Goal: Find specific page/section: Find specific page/section

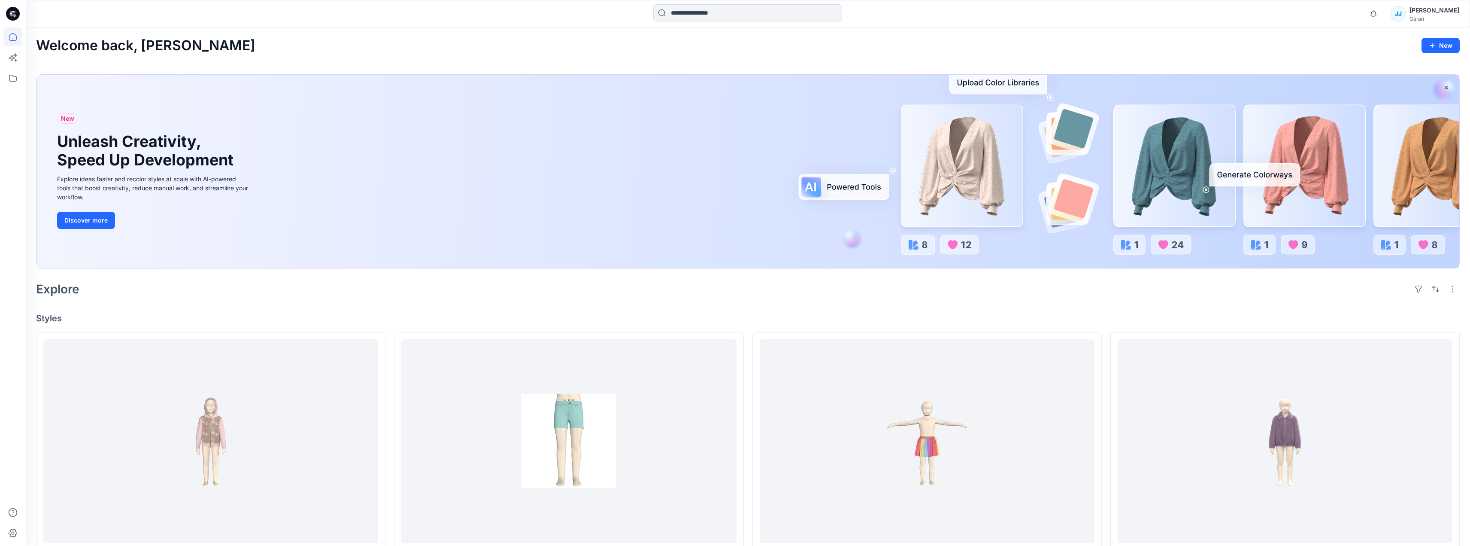
click at [1441, 9] on div "[PERSON_NAME]" at bounding box center [1435, 10] width 50 height 10
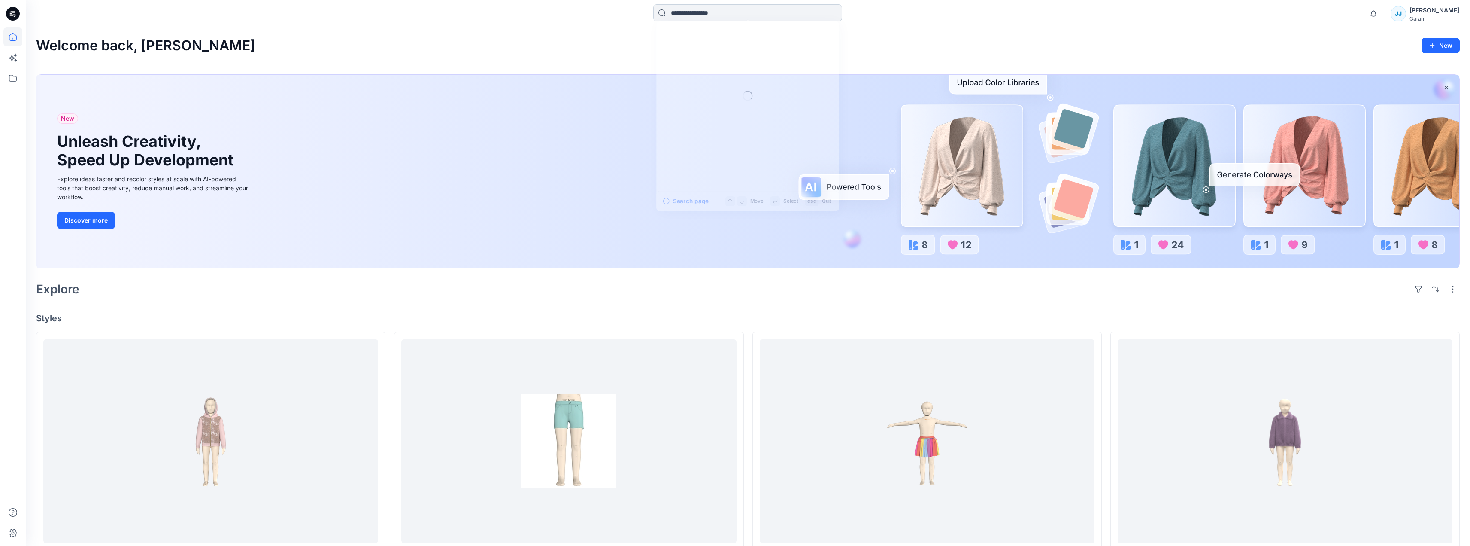
click at [816, 14] on input at bounding box center [747, 12] width 189 height 17
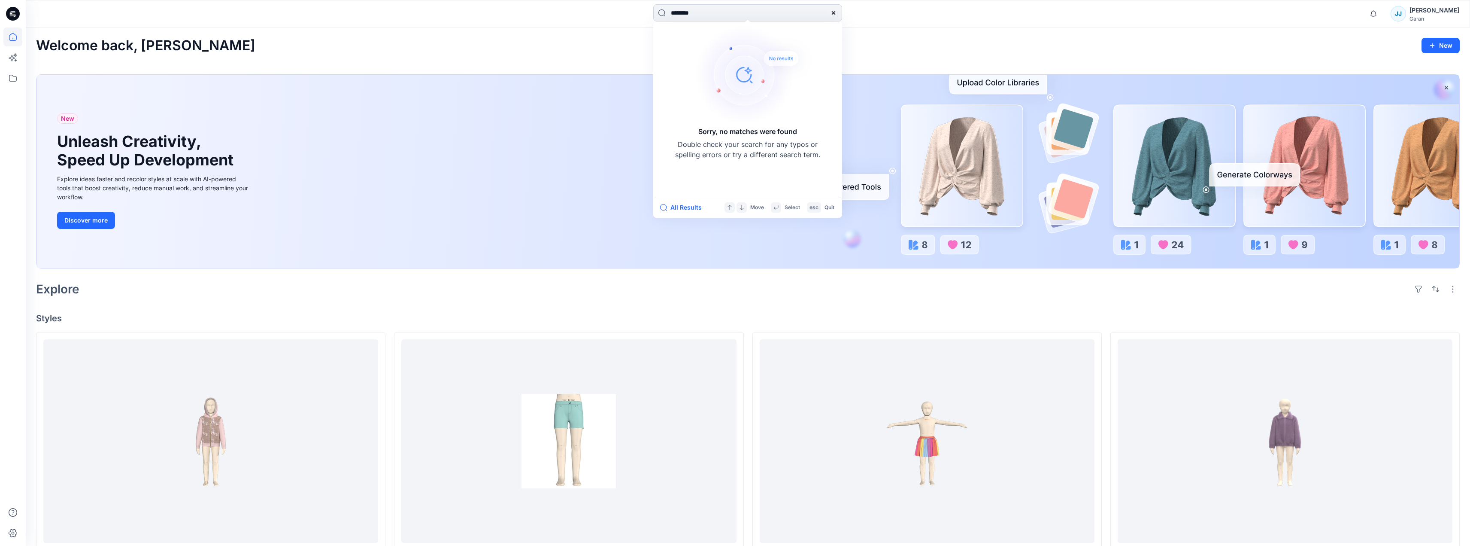
type input "********"
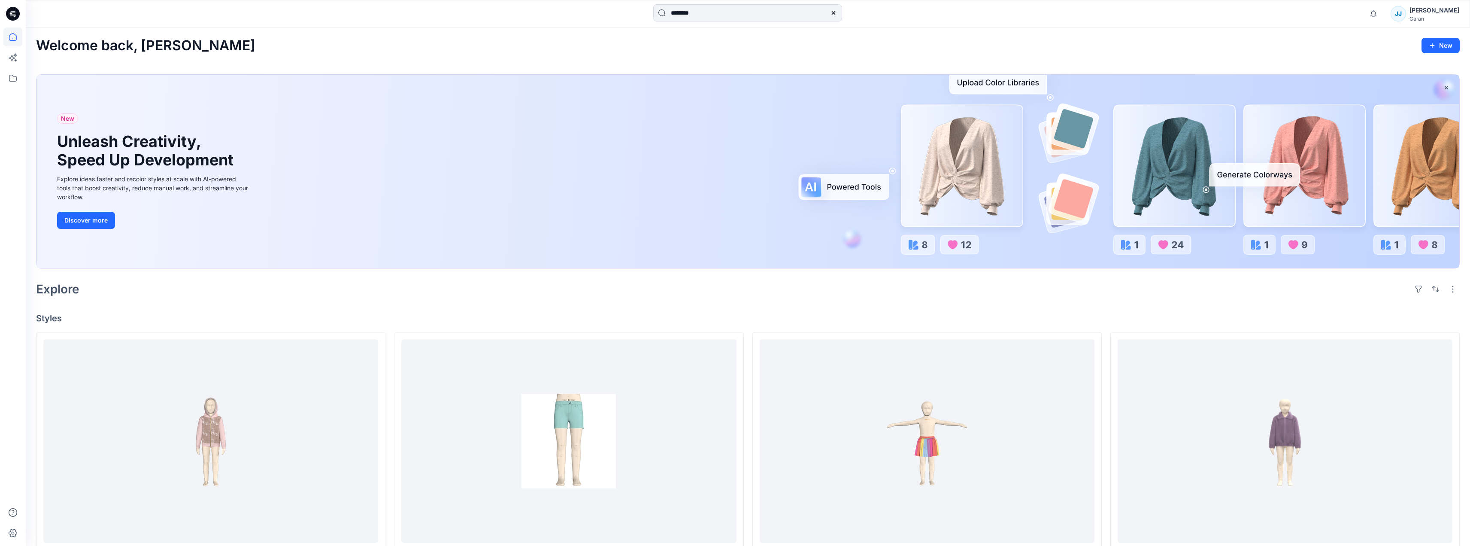
click at [889, 43] on div "Welcome back, [PERSON_NAME]" at bounding box center [748, 46] width 1424 height 16
click at [833, 12] on icon at bounding box center [833, 12] width 3 height 3
click at [832, 13] on input at bounding box center [747, 12] width 189 height 17
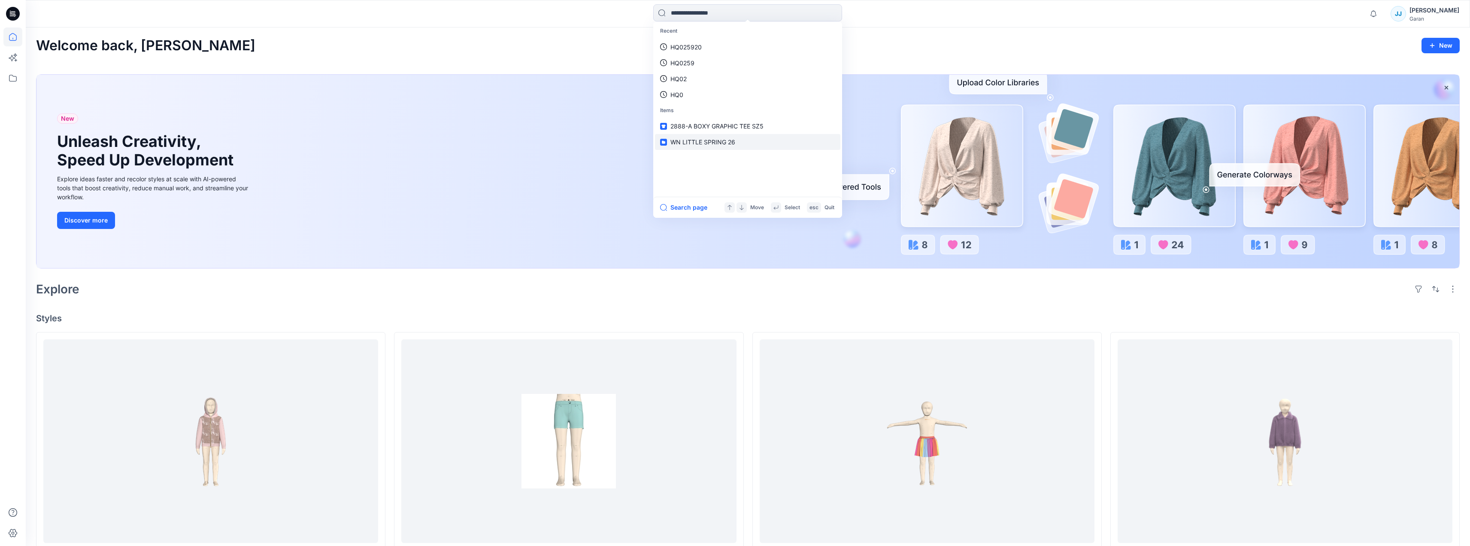
click at [722, 140] on span "WN LITTLE SPRING 26" at bounding box center [702, 141] width 65 height 7
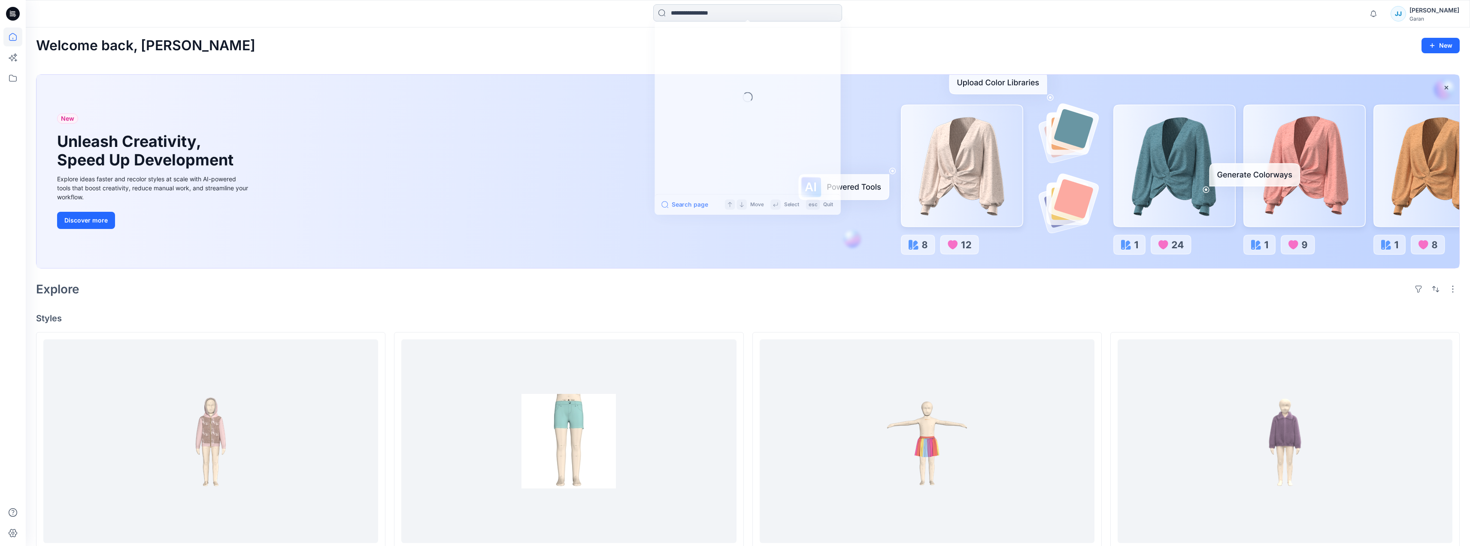
click at [828, 11] on input at bounding box center [747, 12] width 189 height 17
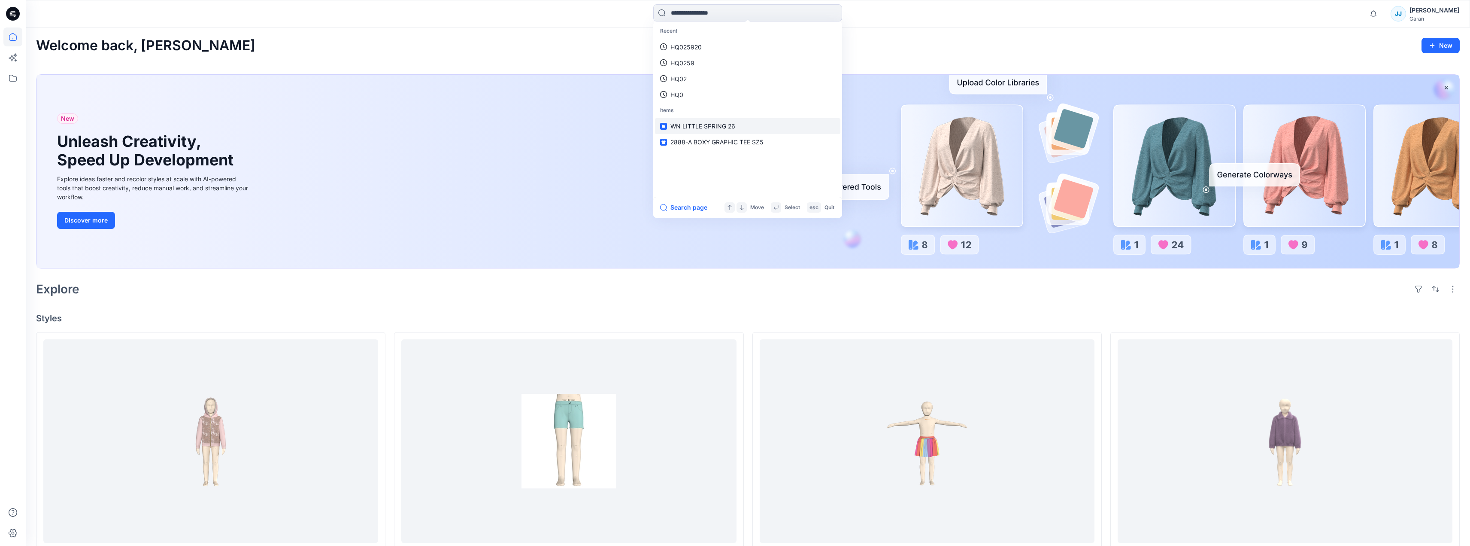
click at [696, 124] on span "WN LITTLE SPRING 26" at bounding box center [702, 125] width 65 height 7
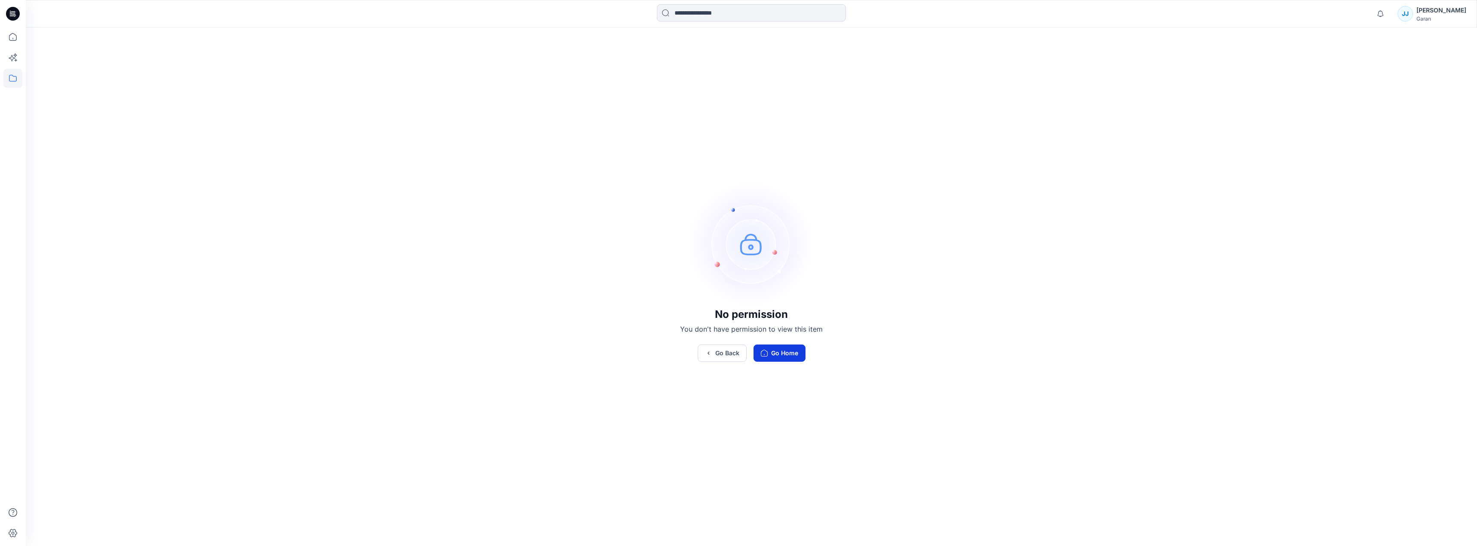
click at [788, 352] on button "Go Home" at bounding box center [779, 352] width 52 height 17
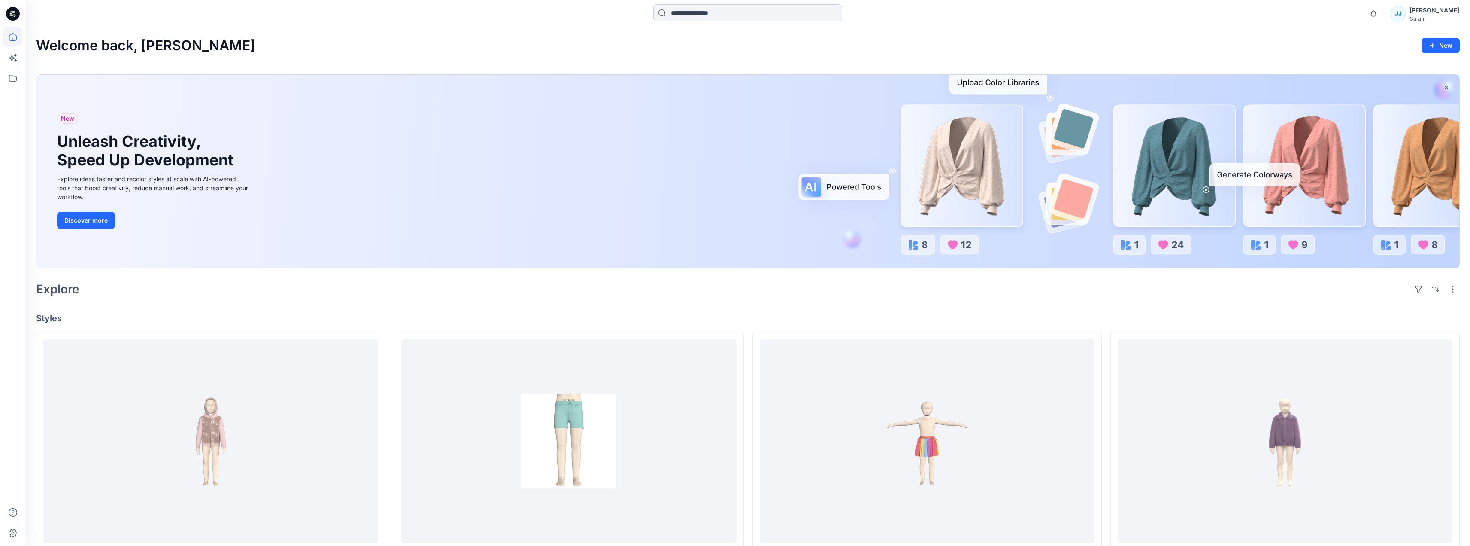
click at [830, 12] on input at bounding box center [747, 12] width 189 height 17
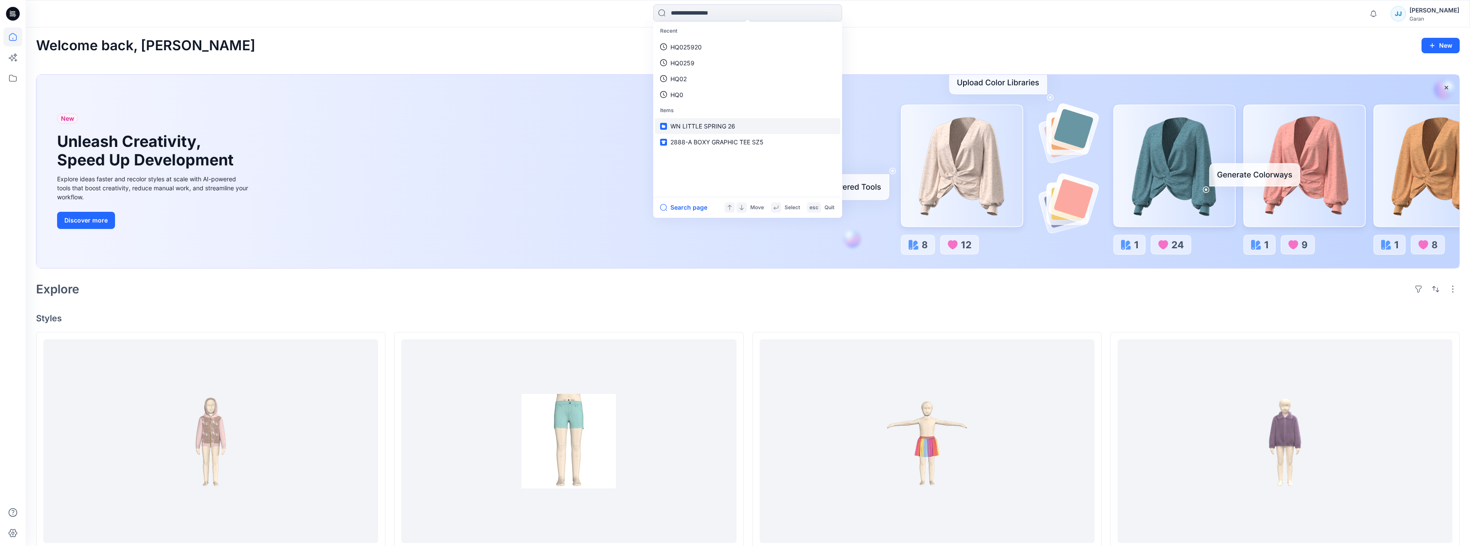
click at [699, 123] on span "WN LITTLE SPRING 26" at bounding box center [702, 125] width 65 height 7
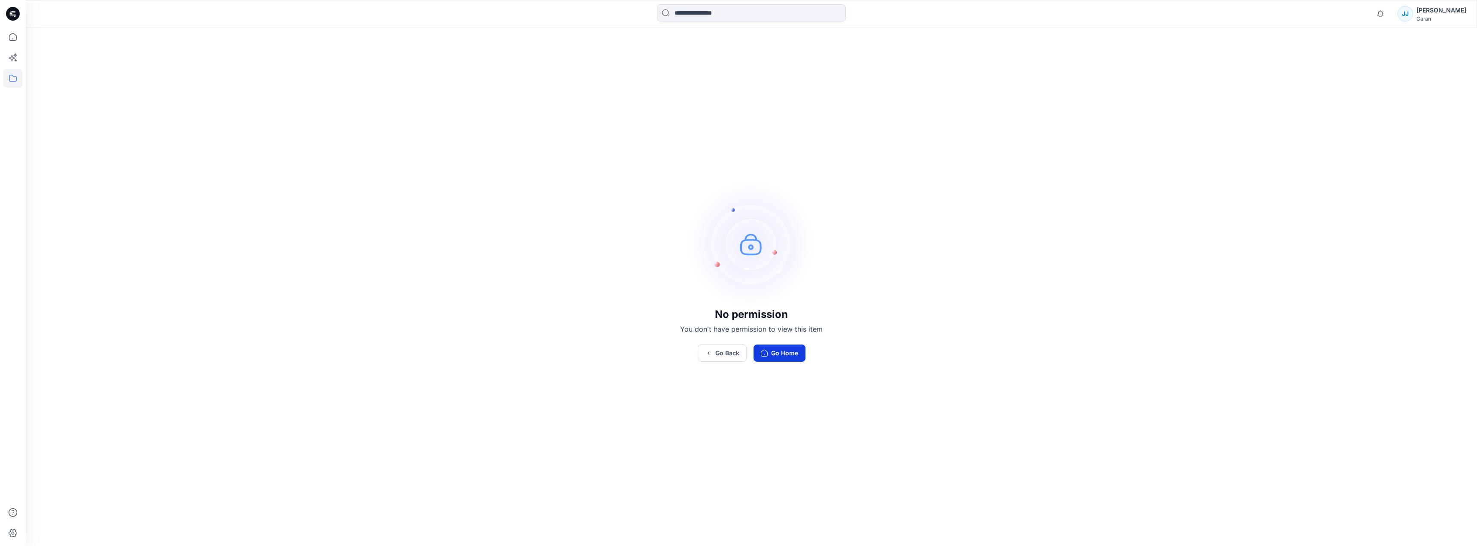
click at [783, 354] on button "Go Home" at bounding box center [779, 352] width 52 height 17
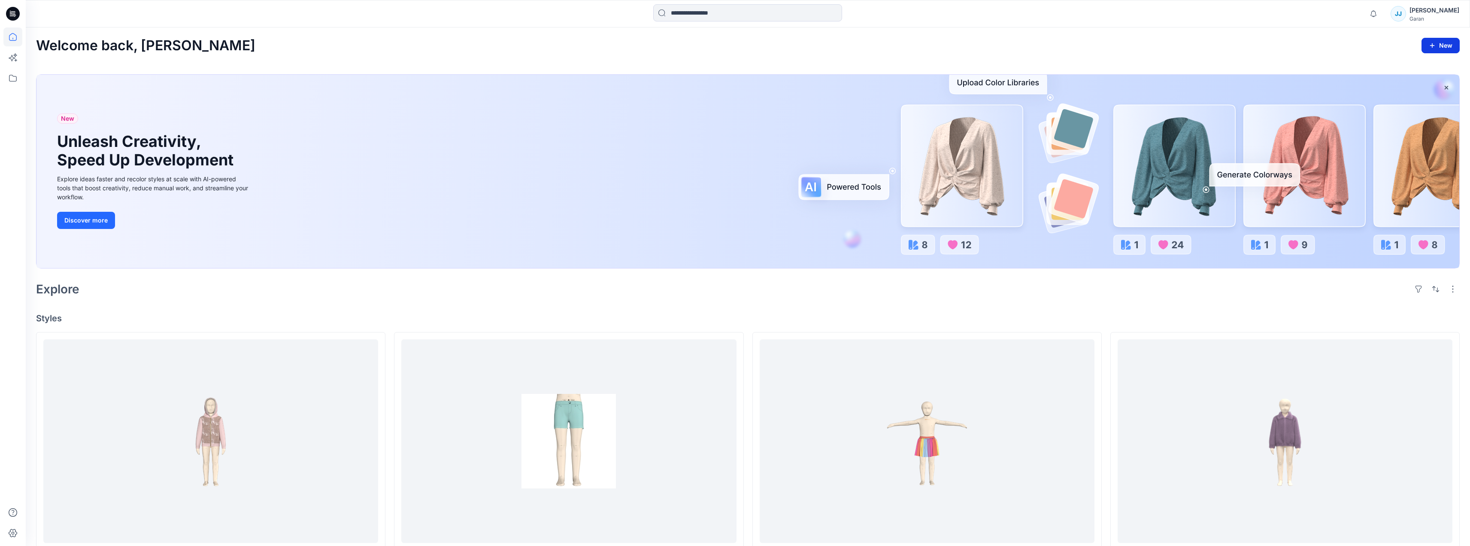
click at [1450, 39] on button "New" at bounding box center [1441, 45] width 38 height 15
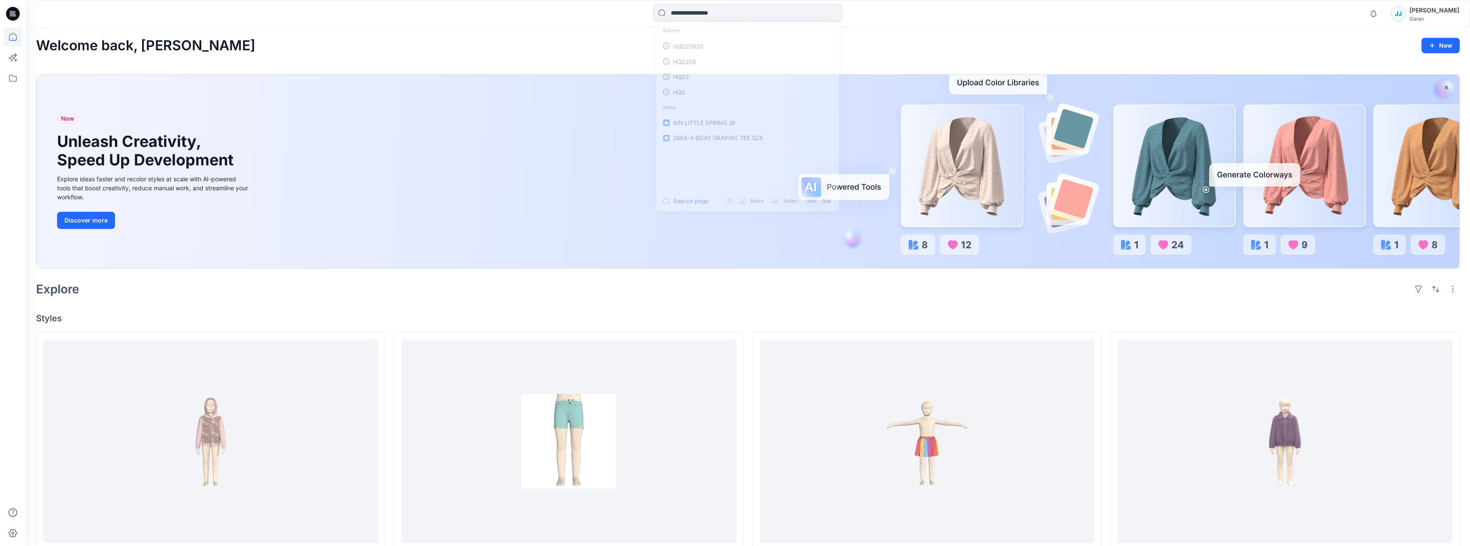
click at [831, 13] on input at bounding box center [747, 12] width 189 height 17
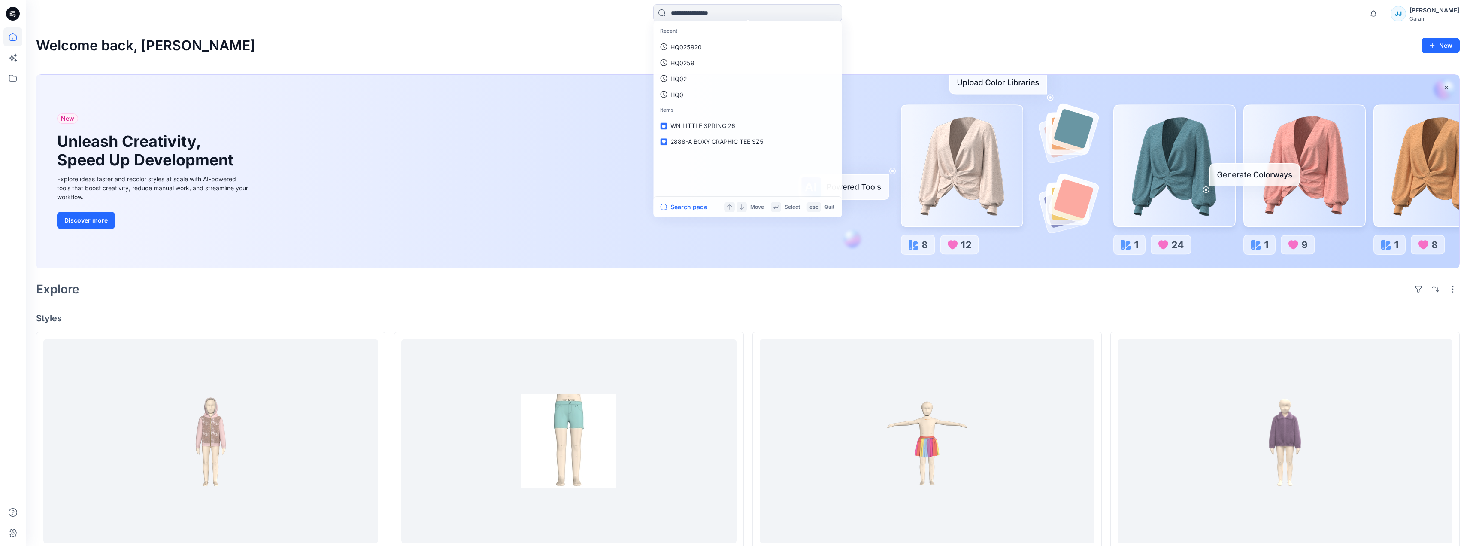
click at [1338, 22] on div "Recent HQ025920 HQ0259 HQ02 HQ0 Items WN LITTLE SPRING 26 2888-A BOXY GRAPHIC T…" at bounding box center [748, 13] width 1444 height 19
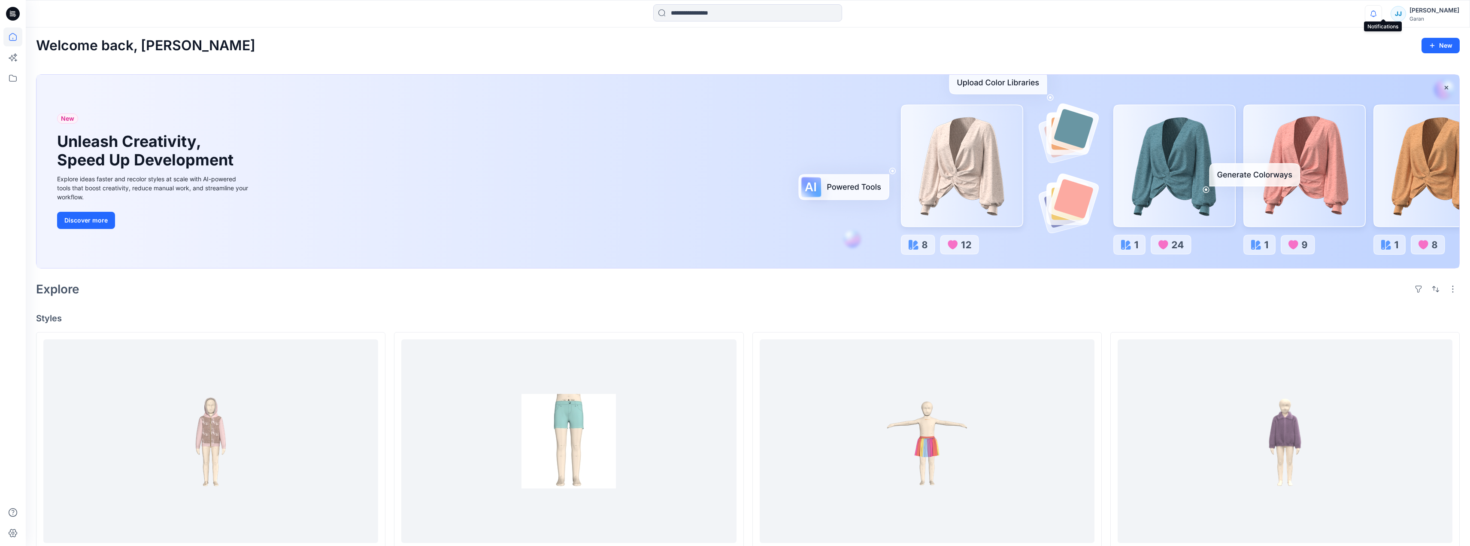
click at [1382, 10] on icon "button" at bounding box center [1373, 13] width 16 height 17
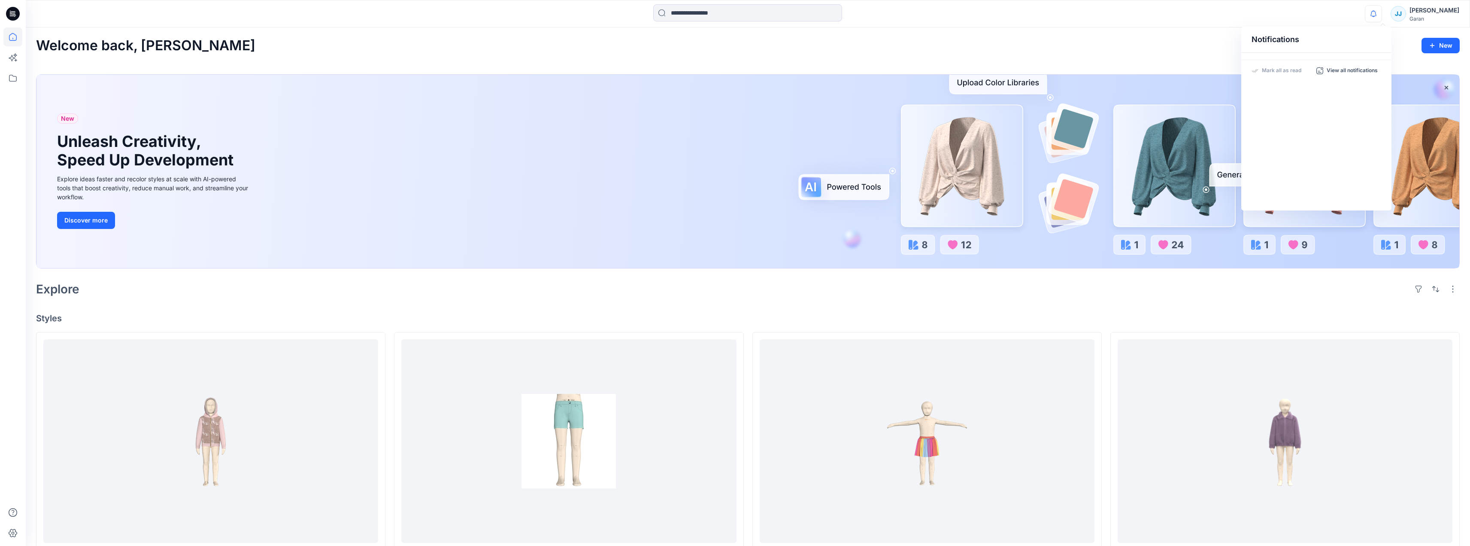
click at [1334, 10] on div "Notifications Mark all as read View all notifications JJ Joyce Jacobs Garan" at bounding box center [748, 13] width 1444 height 19
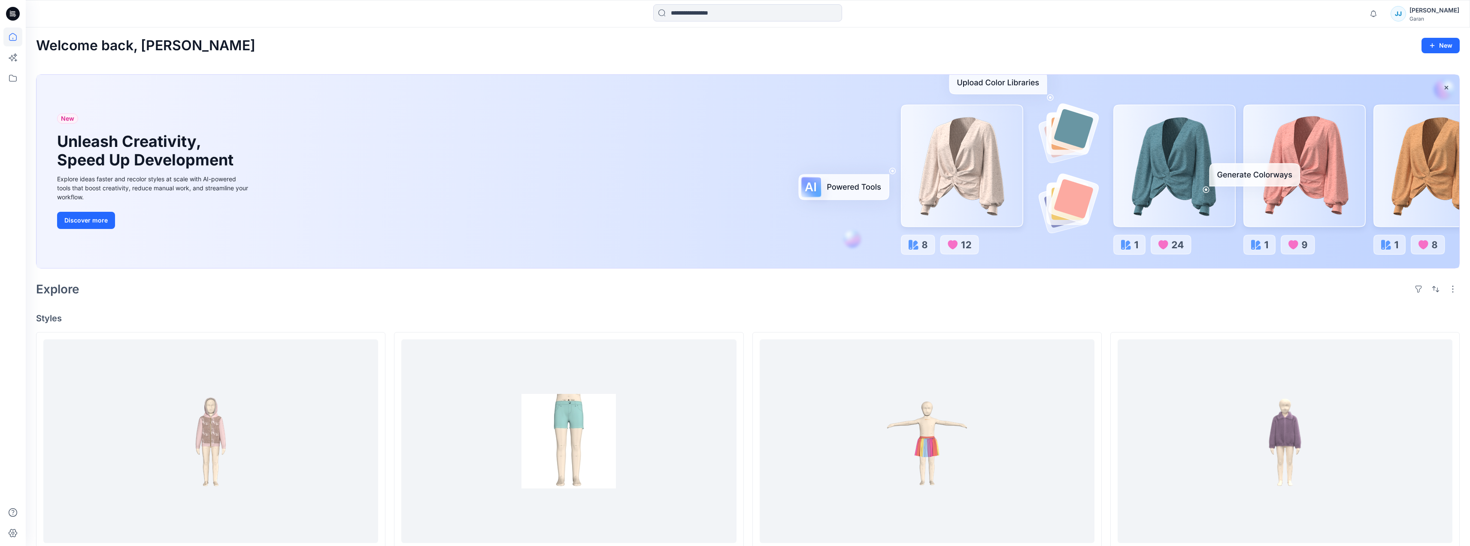
click at [1443, 15] on div "Joyce Jacobs" at bounding box center [1435, 10] width 50 height 10
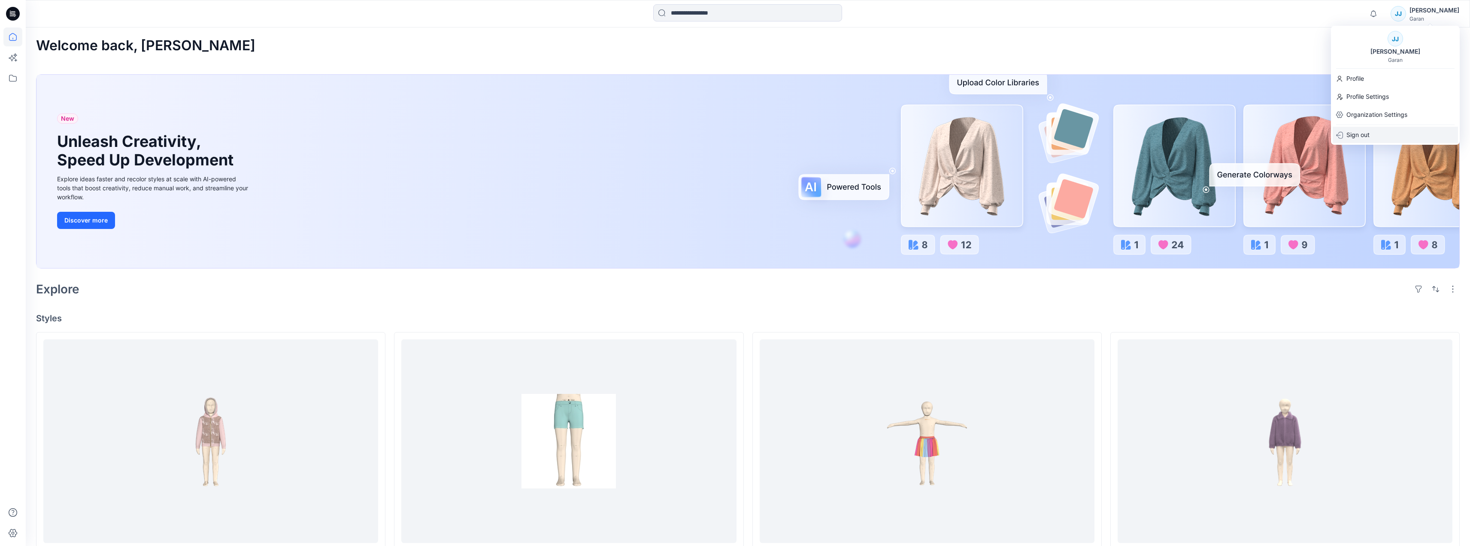
click at [1362, 133] on p "Sign out" at bounding box center [1357, 135] width 23 height 16
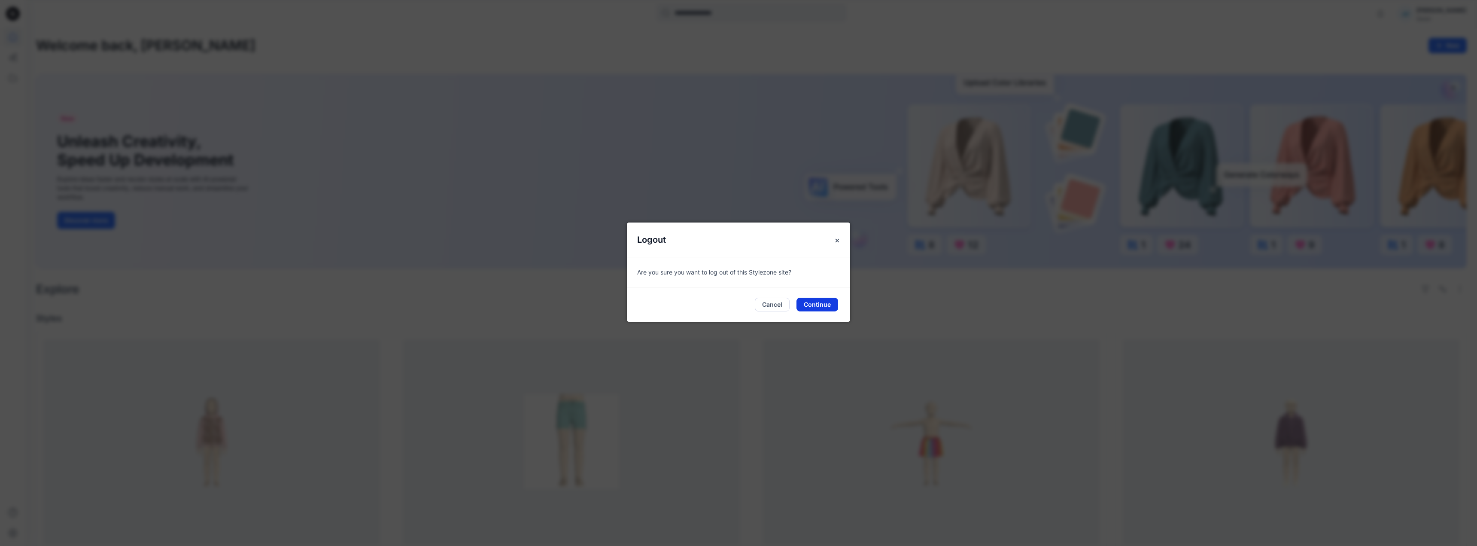
click at [816, 302] on button "Continue" at bounding box center [817, 304] width 42 height 14
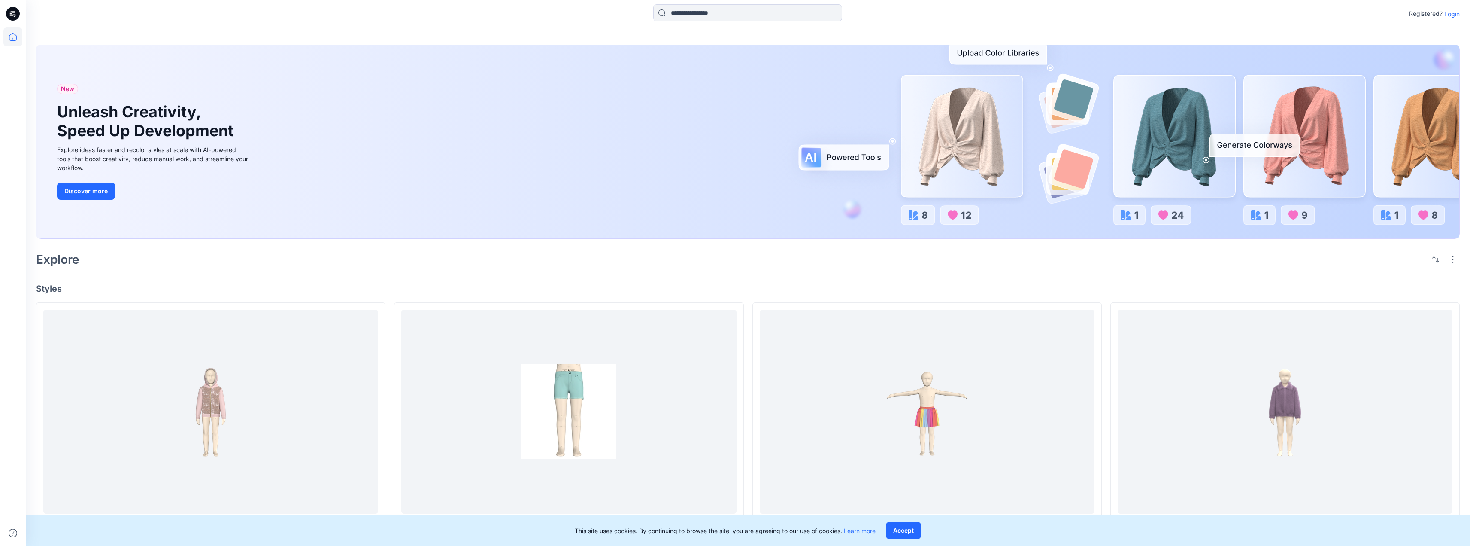
click at [1456, 12] on p "Login" at bounding box center [1451, 13] width 15 height 9
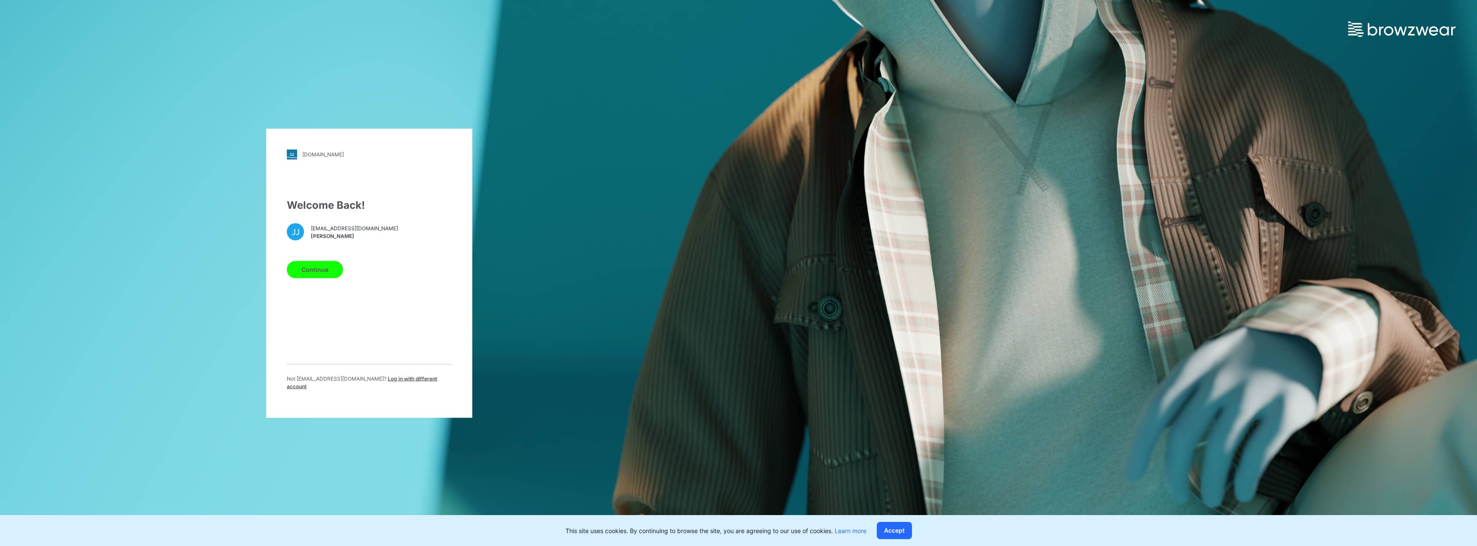
drag, startPoint x: 307, startPoint y: 268, endPoint x: 365, endPoint y: 286, distance: 60.1
click at [307, 270] on button "Continue" at bounding box center [315, 269] width 56 height 17
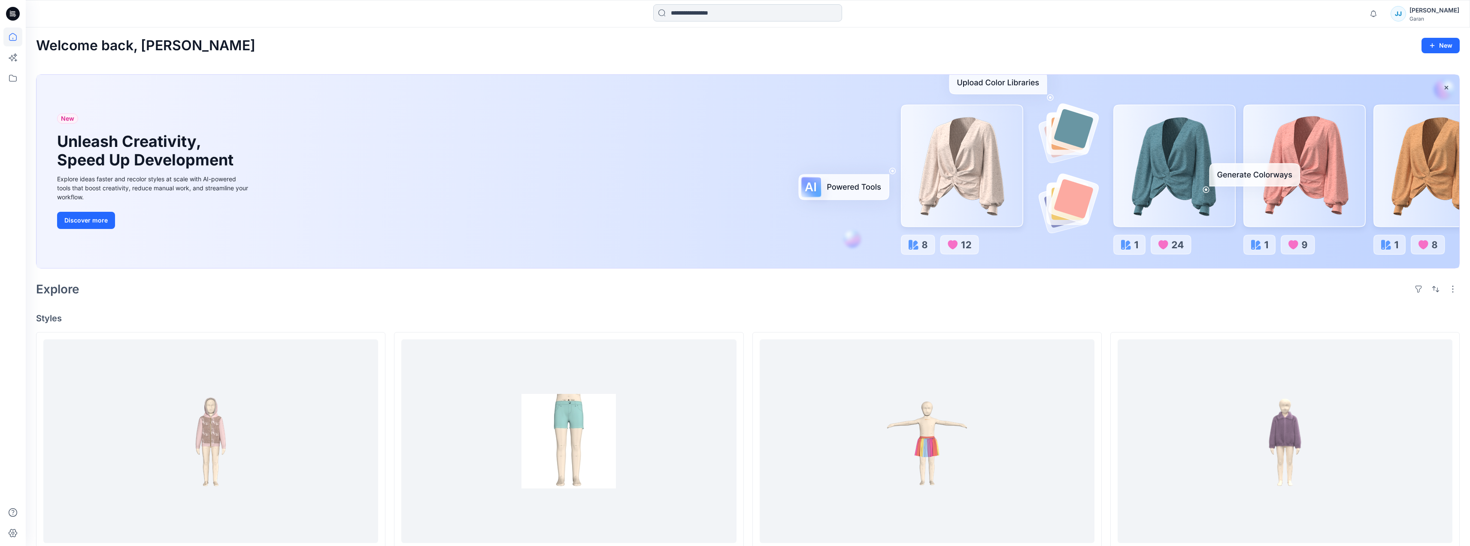
click at [835, 12] on input at bounding box center [747, 12] width 189 height 17
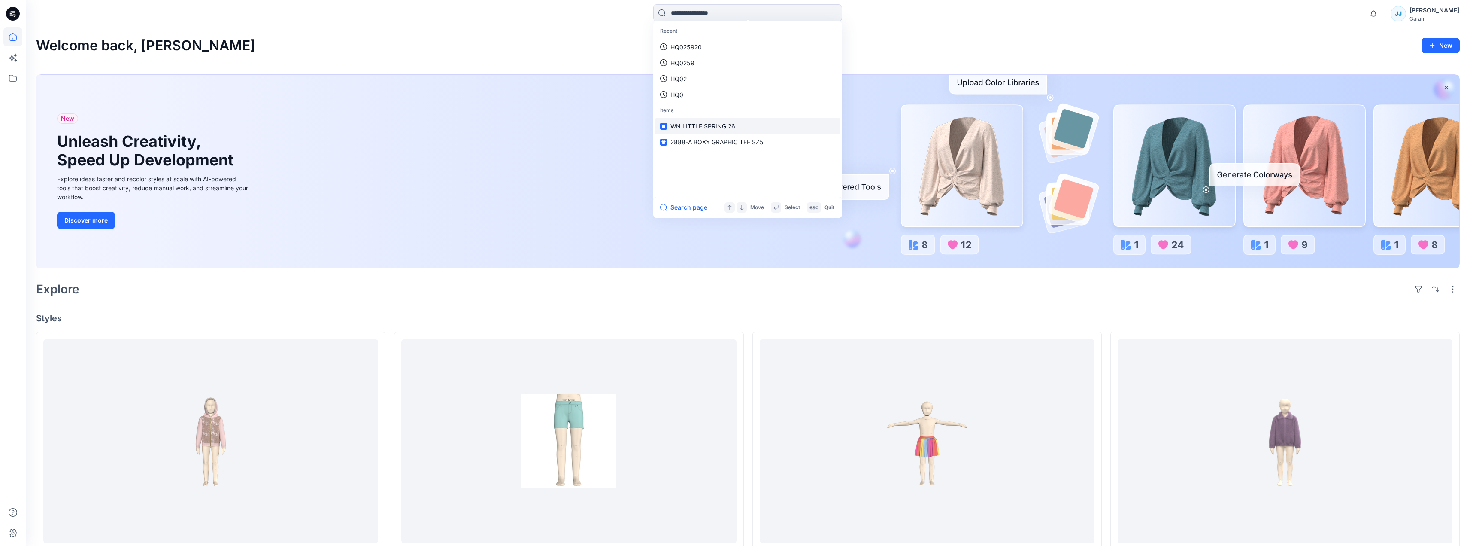
click at [704, 125] on span "WN LITTLE SPRING 26" at bounding box center [702, 125] width 65 height 7
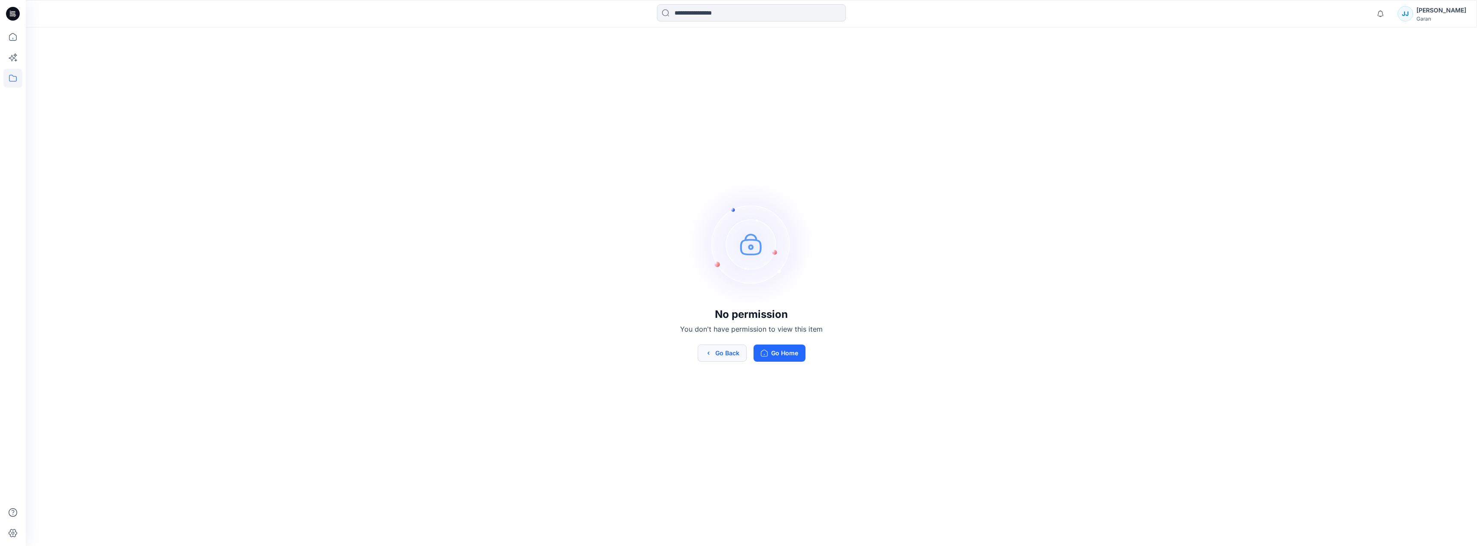
click at [724, 349] on button "Go Back" at bounding box center [721, 352] width 49 height 17
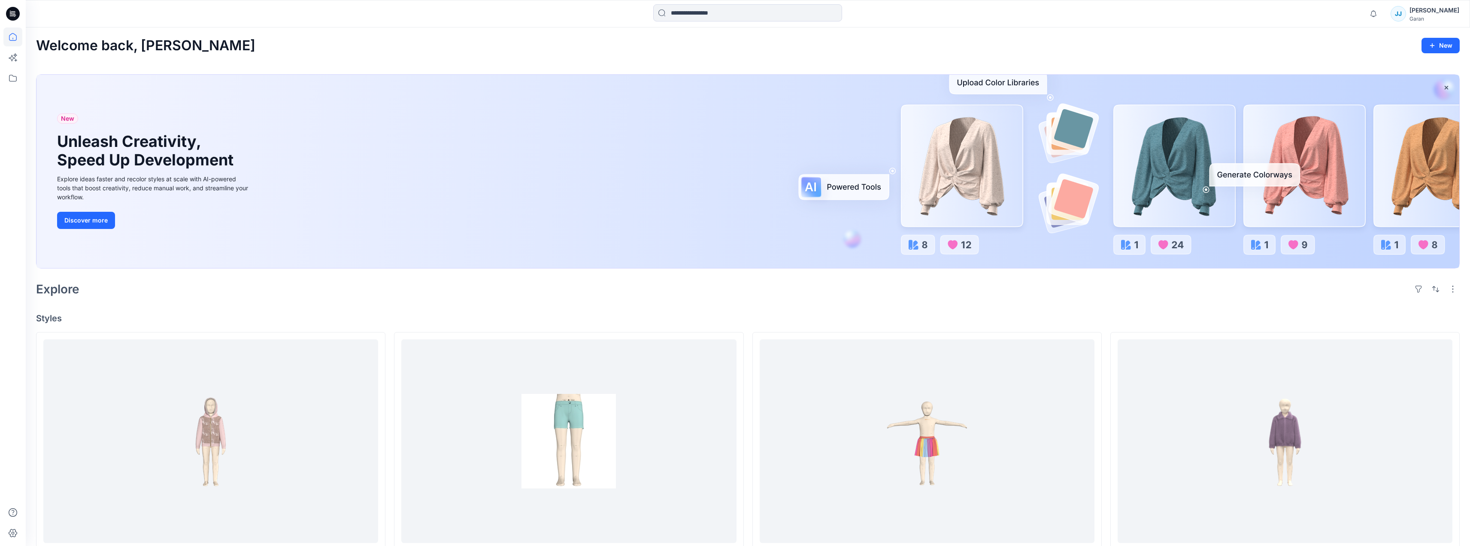
drag, startPoint x: 1471, startPoint y: 0, endPoint x: 1325, endPoint y: 21, distance: 147.0
click at [1325, 21] on div "Notifications [PERSON_NAME] all as read View all notifications [PERSON_NAME] [P…" at bounding box center [748, 13] width 1444 height 19
drag, startPoint x: 336, startPoint y: 134, endPoint x: 343, endPoint y: 137, distance: 7.7
click at [337, 134] on div "New Unleash Creativity, Speed Up Development Explore ideas faster and recolor s…" at bounding box center [747, 171] width 1423 height 193
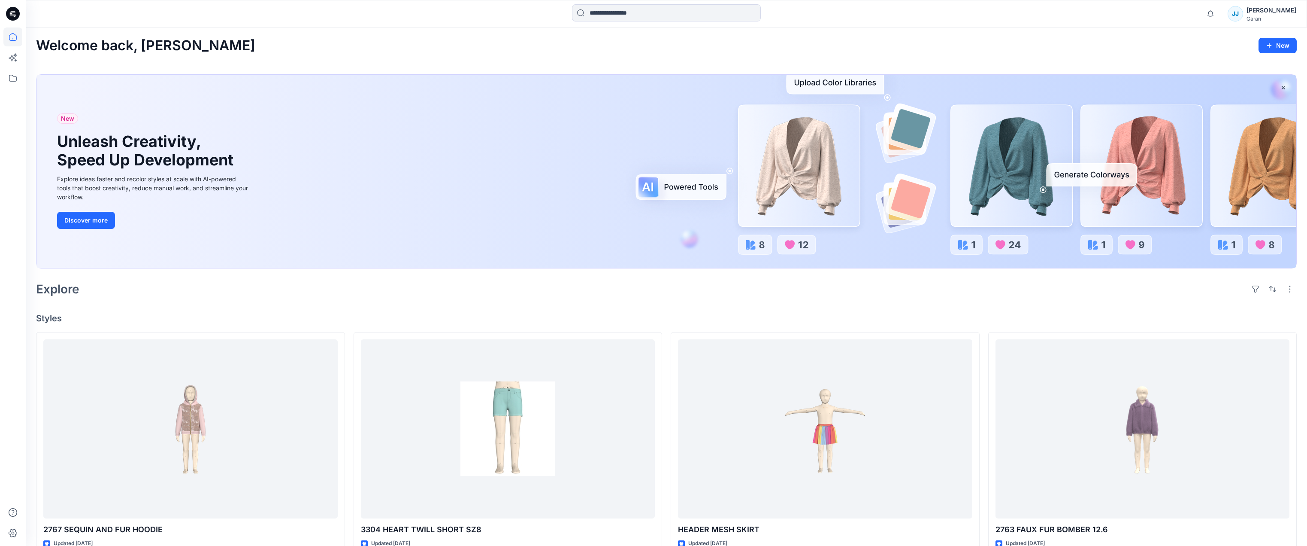
click at [1183, 47] on div "Welcome back, Joyce New" at bounding box center [666, 46] width 1261 height 16
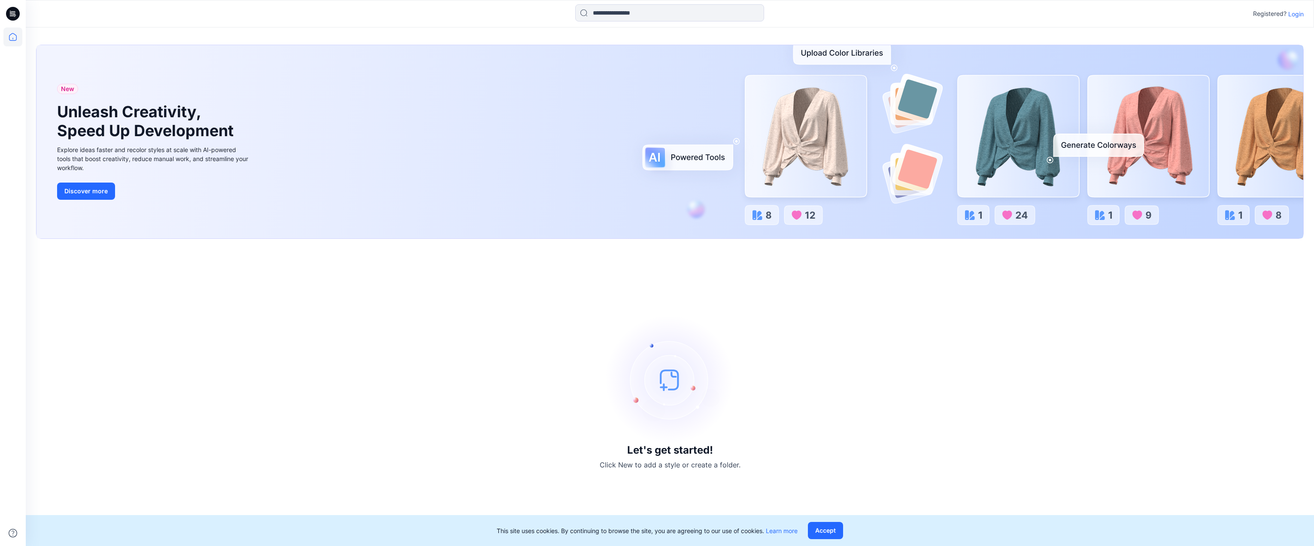
click at [1240, 29] on div "New Unleash Creativity, Speed Up Development Explore ideas faster and recolor s…" at bounding box center [670, 286] width 1288 height 518
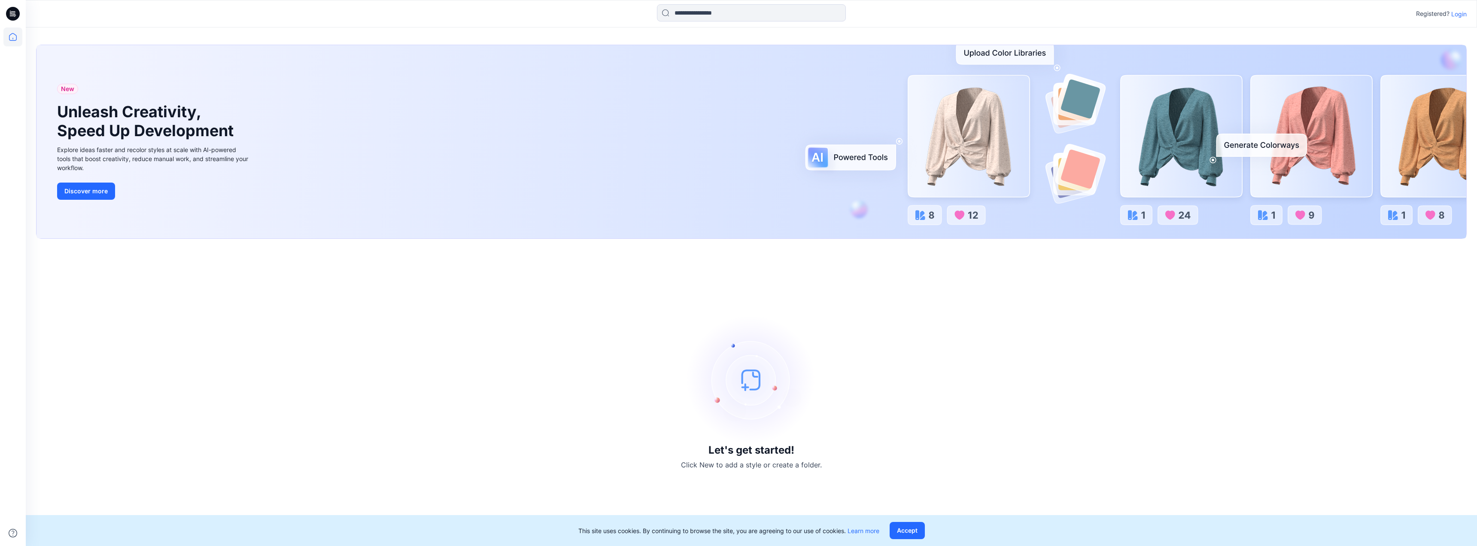
drag, startPoint x: 1460, startPoint y: 11, endPoint x: 1476, endPoint y: 10, distance: 15.9
click at [1463, 11] on p "Login" at bounding box center [1458, 13] width 15 height 9
